Goal: Task Accomplishment & Management: Manage account settings

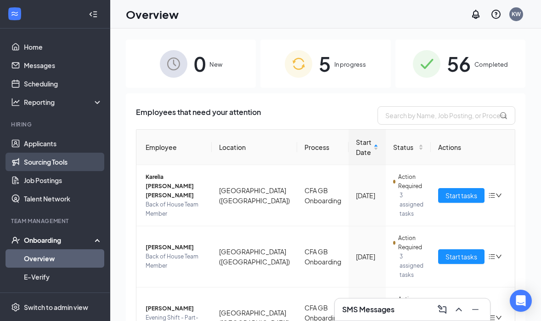
click at [72, 159] on link "Sourcing Tools" at bounding box center [63, 162] width 79 height 18
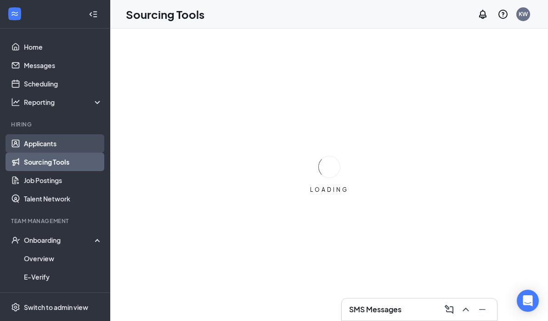
click at [73, 147] on link "Applicants" at bounding box center [63, 143] width 79 height 18
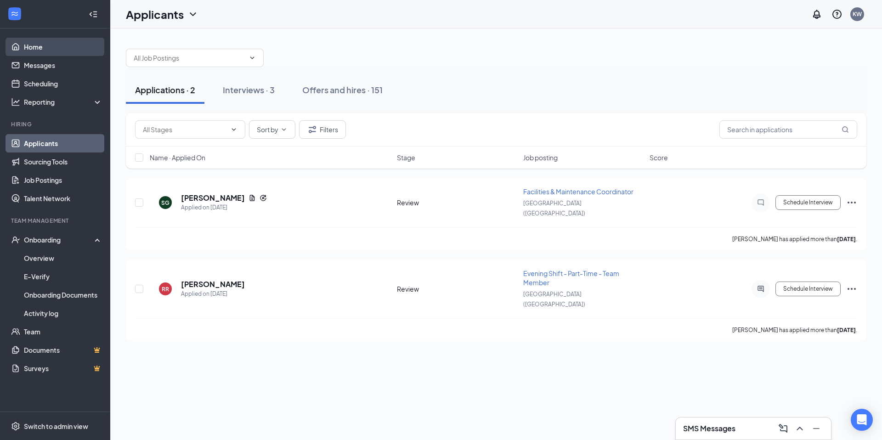
click at [31, 39] on link "Home" at bounding box center [63, 47] width 79 height 18
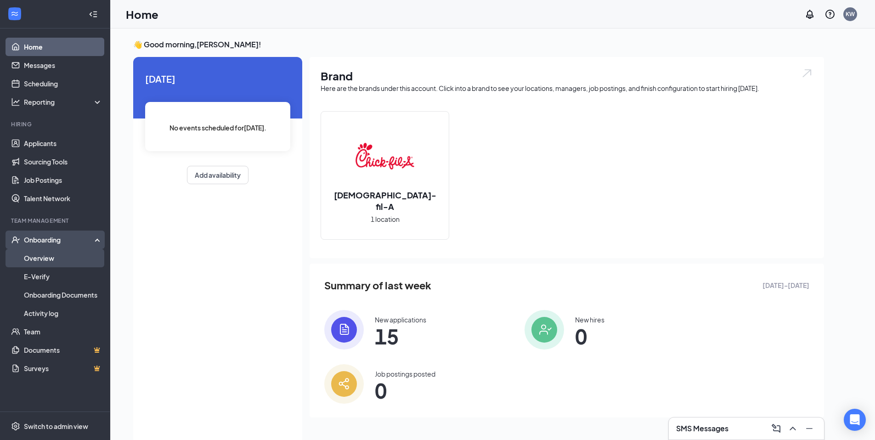
click at [51, 252] on link "Overview" at bounding box center [63, 258] width 79 height 18
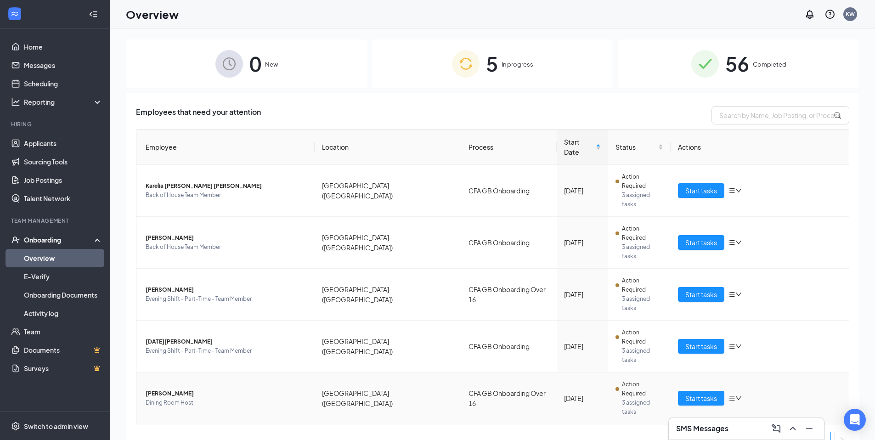
click at [162, 320] on span "Dining Room Host" at bounding box center [227, 402] width 162 height 9
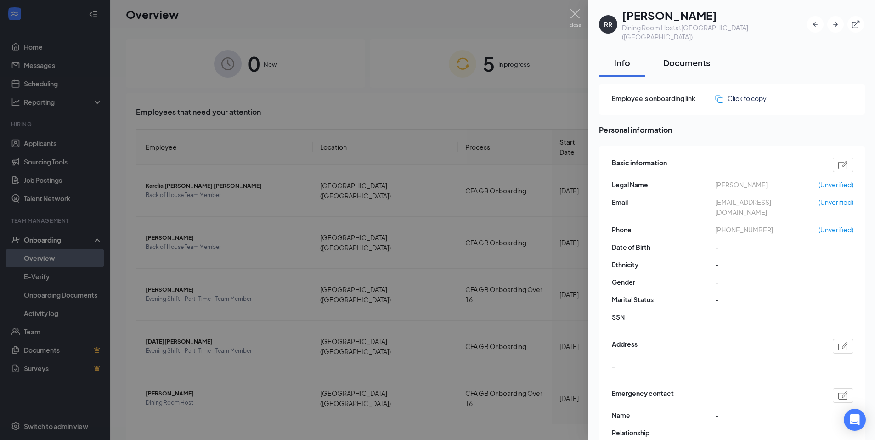
click at [548, 57] on div "Documents" at bounding box center [686, 62] width 47 height 11
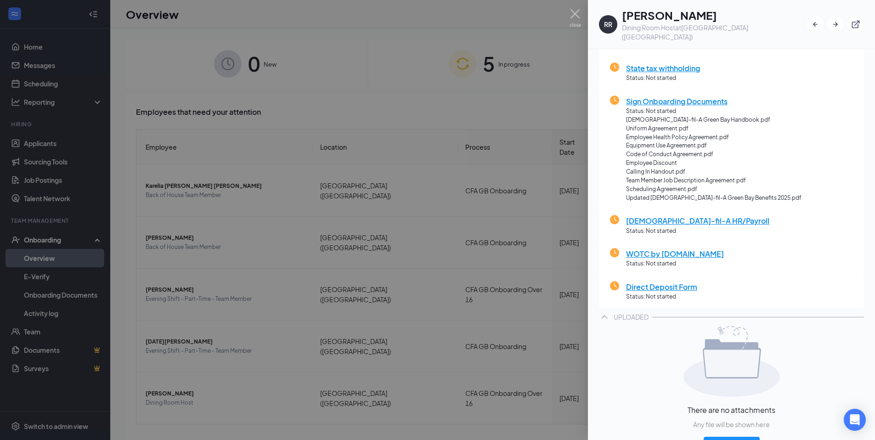
scroll to position [164, 0]
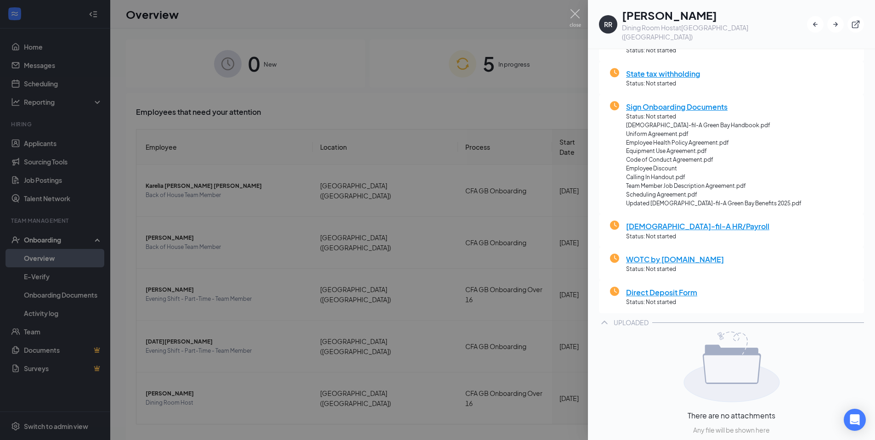
drag, startPoint x: 334, startPoint y: 340, endPoint x: 342, endPoint y: 331, distance: 12.0
click at [334, 320] on div at bounding box center [437, 220] width 875 height 440
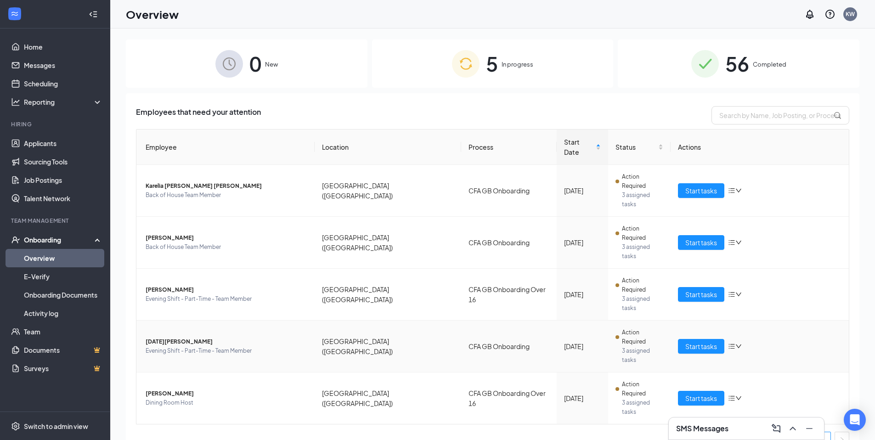
click at [168, 320] on span "[DATE][PERSON_NAME]" at bounding box center [227, 341] width 162 height 9
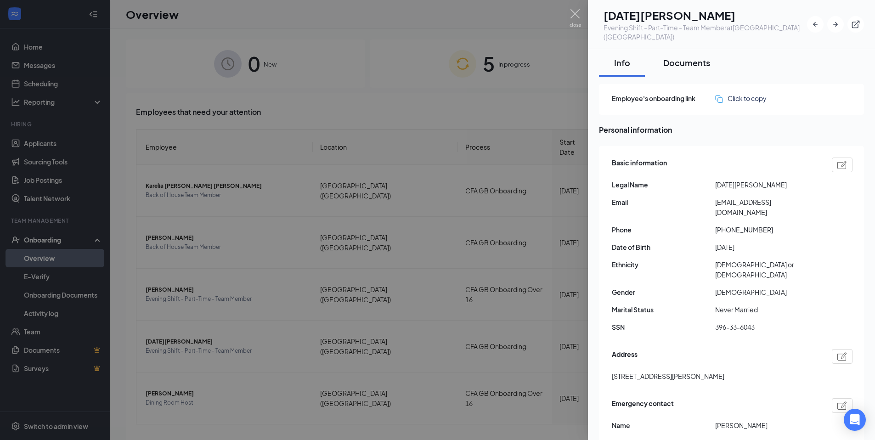
drag, startPoint x: 676, startPoint y: 51, endPoint x: 671, endPoint y: 62, distance: 12.3
click at [548, 57] on div "Documents" at bounding box center [686, 62] width 47 height 11
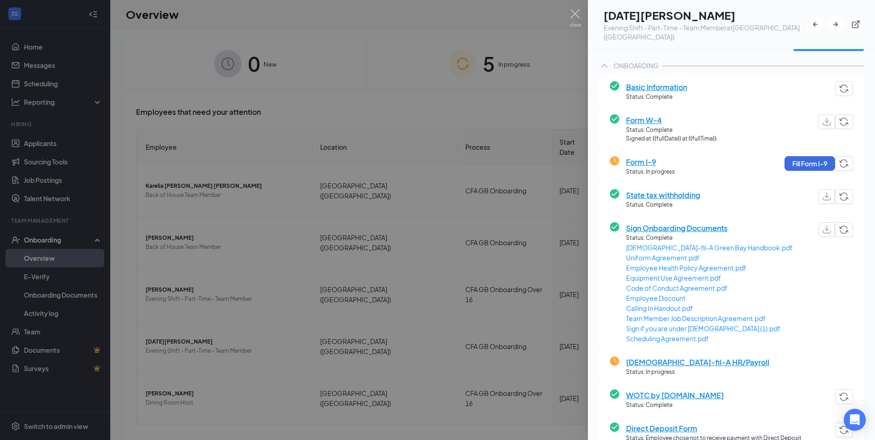
scroll to position [126, 0]
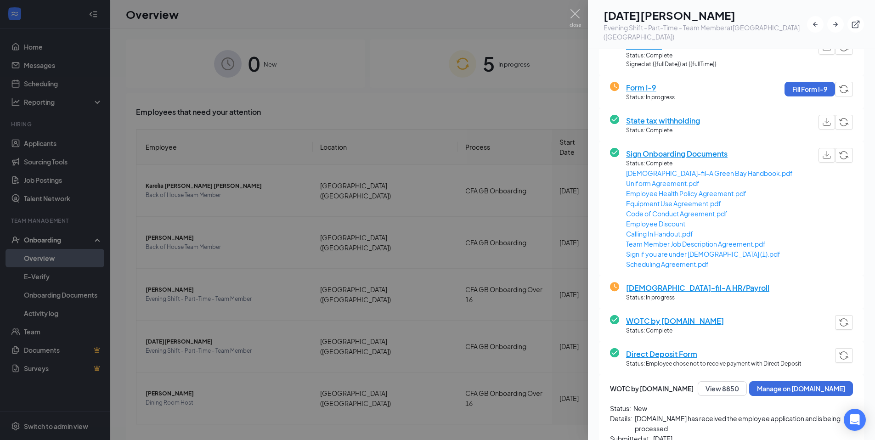
click at [476, 320] on div at bounding box center [437, 220] width 875 height 440
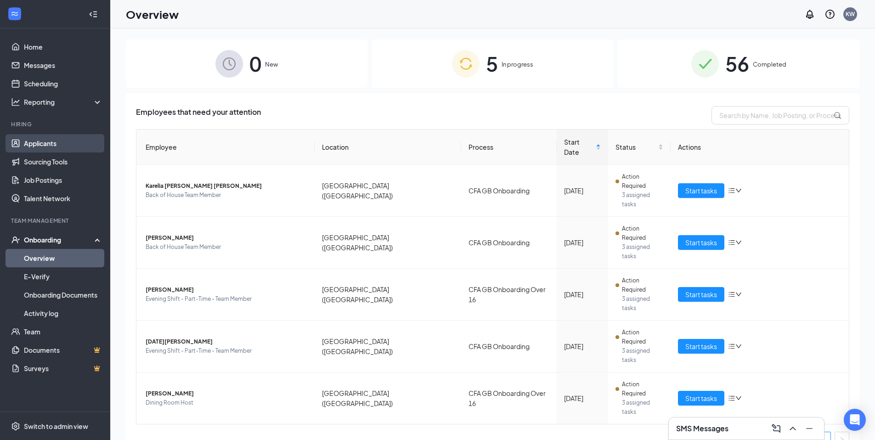
click at [35, 143] on link "Applicants" at bounding box center [63, 143] width 79 height 18
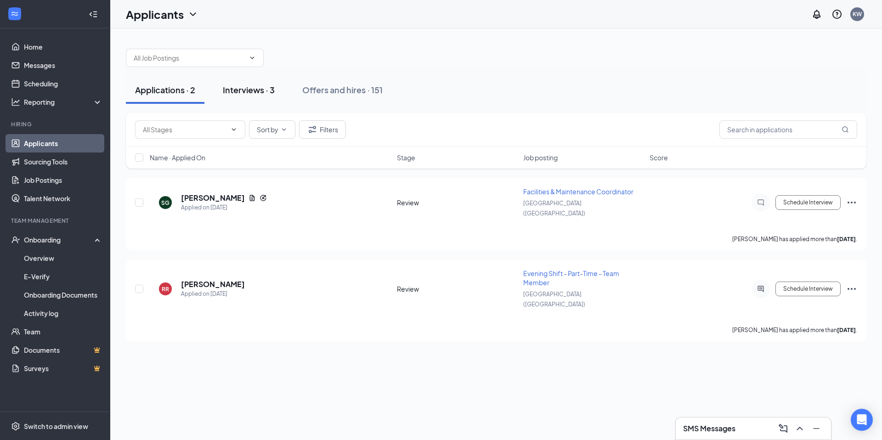
click at [259, 87] on div "Interviews · 3" at bounding box center [249, 89] width 52 height 11
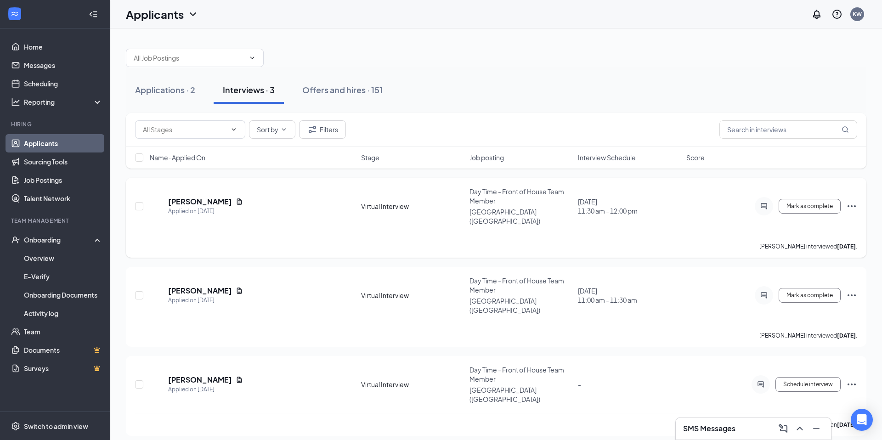
click at [548, 203] on icon "Ellipses" at bounding box center [851, 206] width 11 height 11
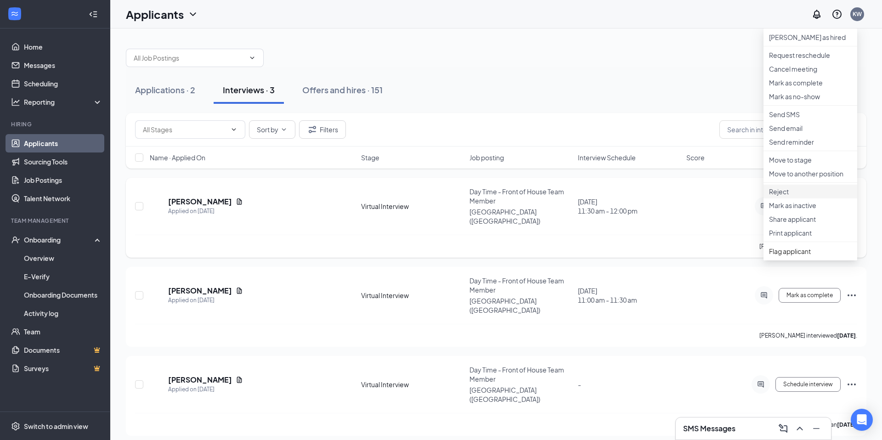
click at [548, 196] on p "Reject" at bounding box center [810, 191] width 83 height 9
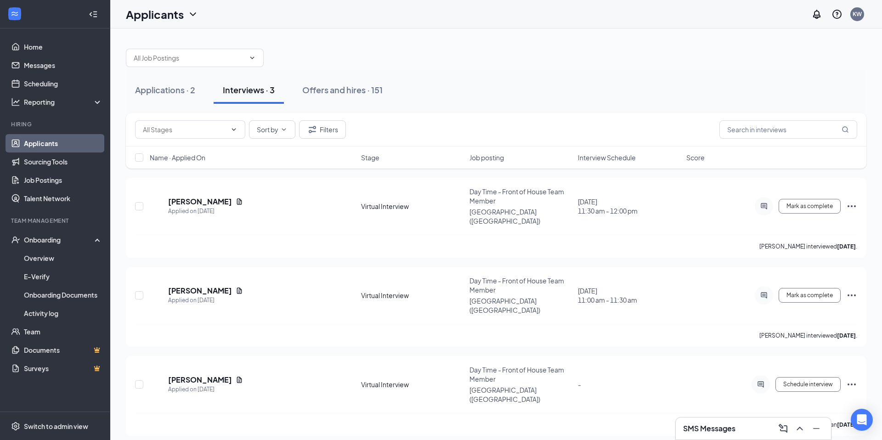
checkbox input "true"
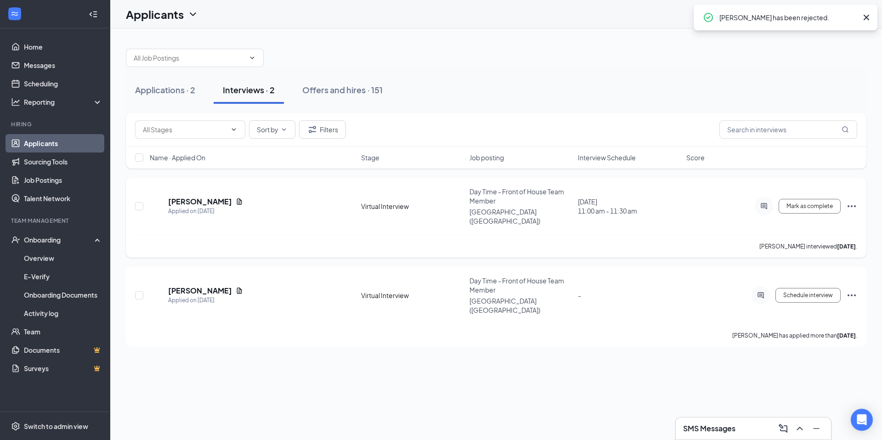
click at [548, 201] on icon "Ellipses" at bounding box center [851, 206] width 11 height 11
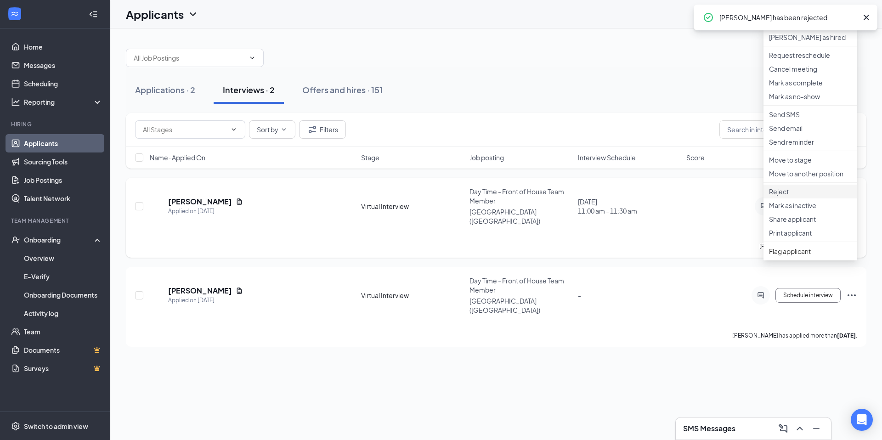
click at [548, 196] on p "Reject" at bounding box center [810, 191] width 83 height 9
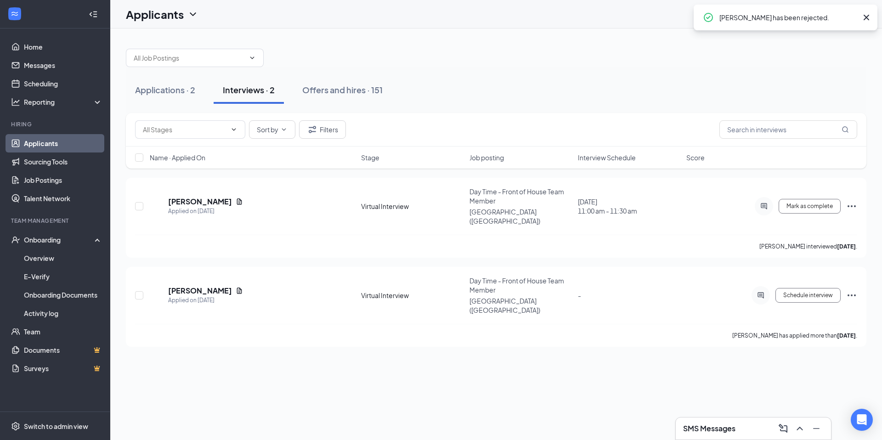
checkbox input "true"
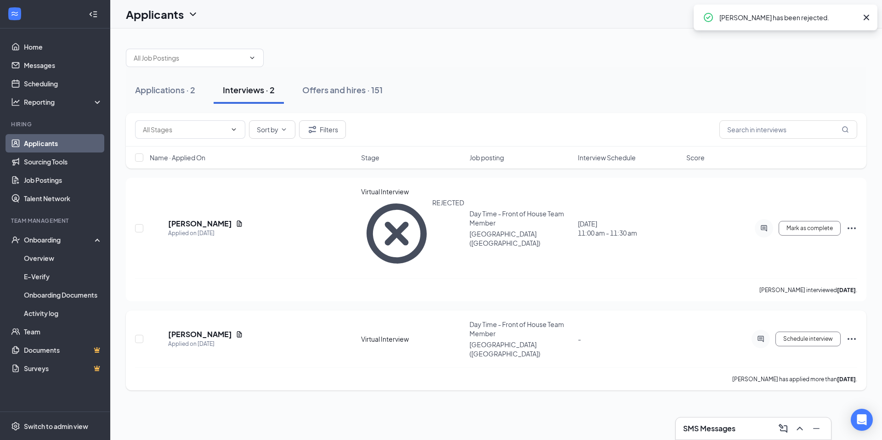
click at [548, 320] on icon "Ellipses" at bounding box center [852, 339] width 8 height 2
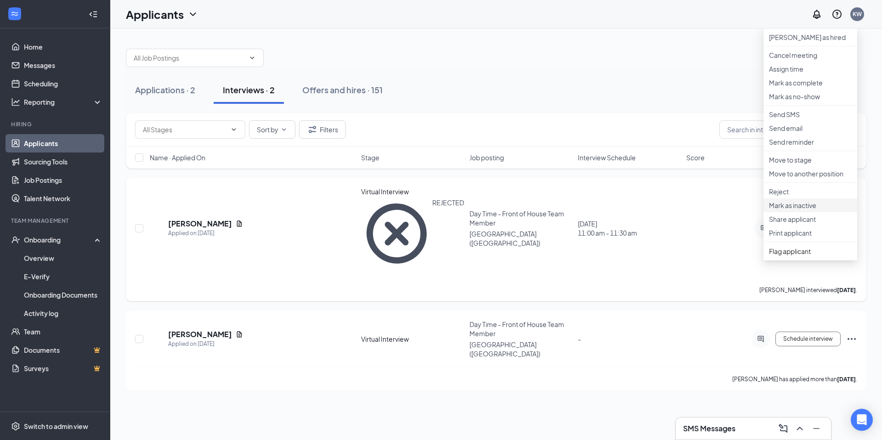
click at [548, 212] on li "Mark as inactive" at bounding box center [811, 205] width 94 height 14
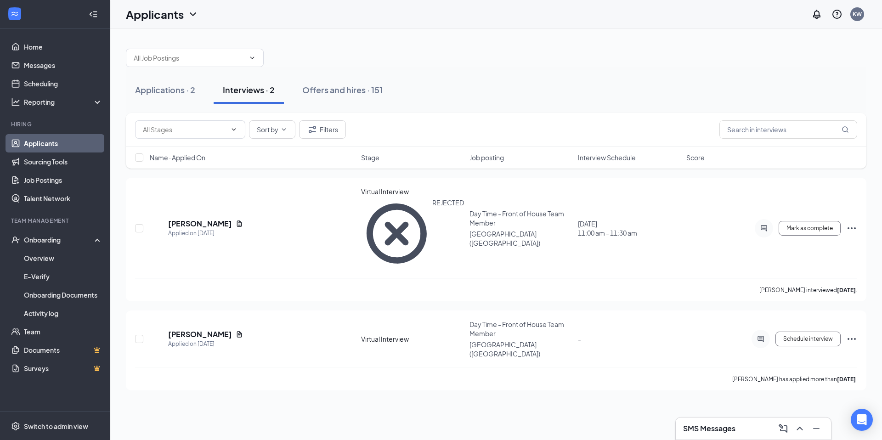
click at [174, 89] on div "Applications · 2" at bounding box center [165, 89] width 60 height 11
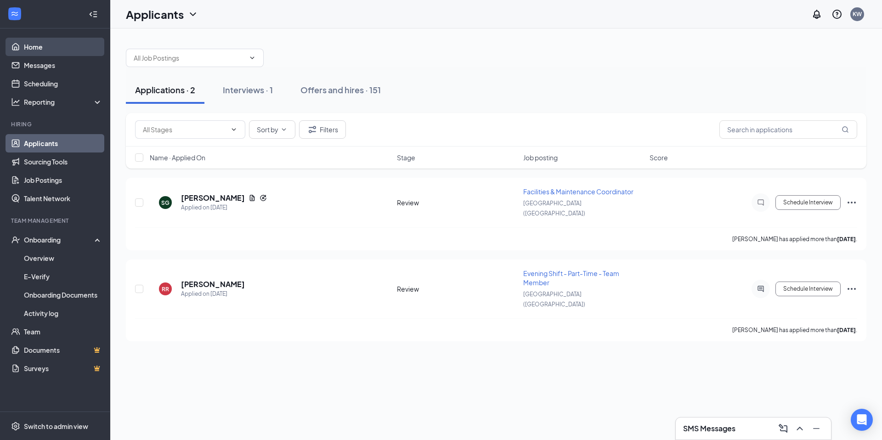
click at [48, 51] on link "Home" at bounding box center [63, 47] width 79 height 18
